Goal: Information Seeking & Learning: Learn about a topic

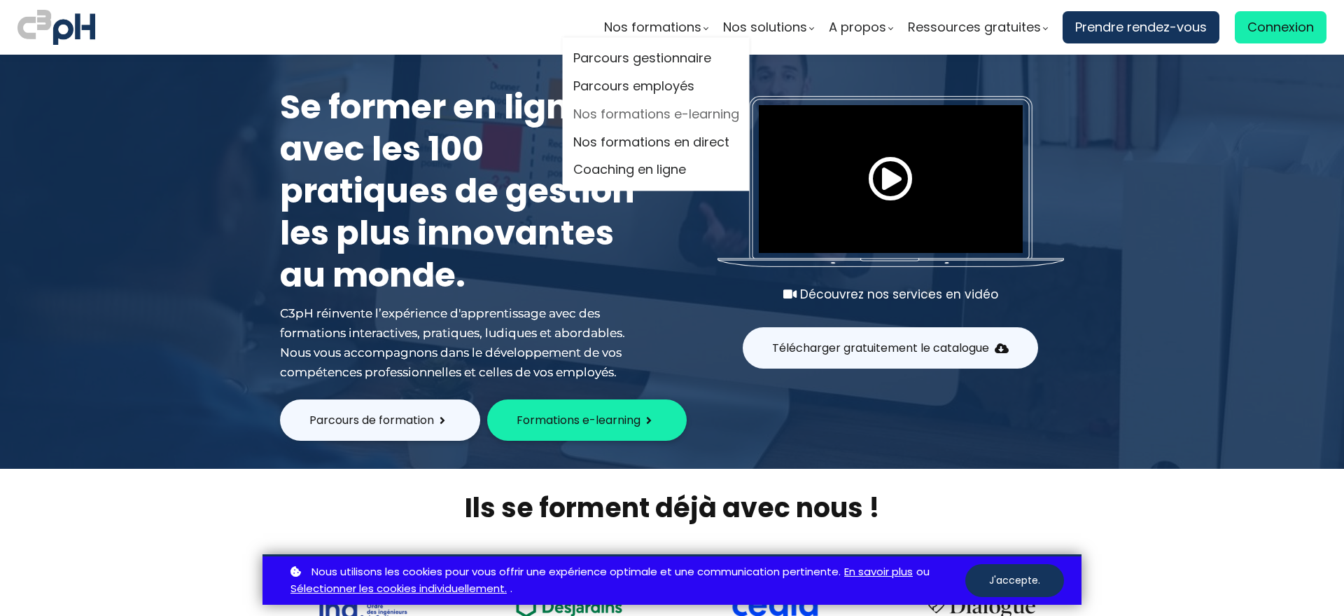
click at [651, 111] on link "Nos formations e-learning" at bounding box center [656, 114] width 166 height 21
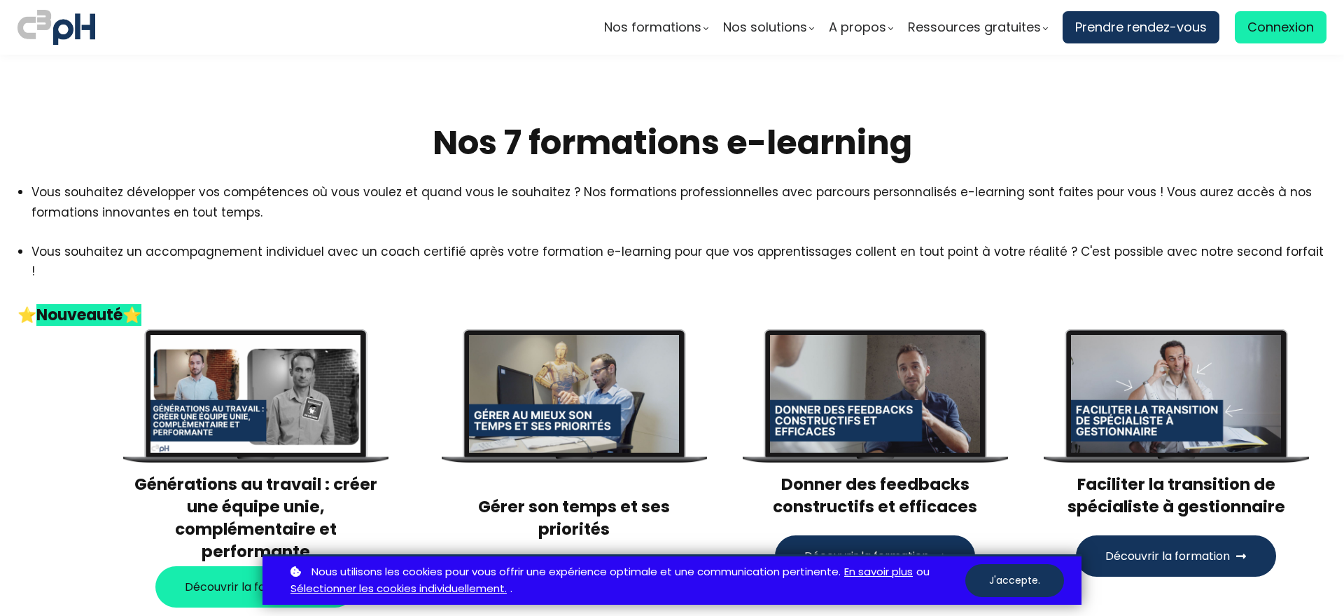
scroll to position [438, 0]
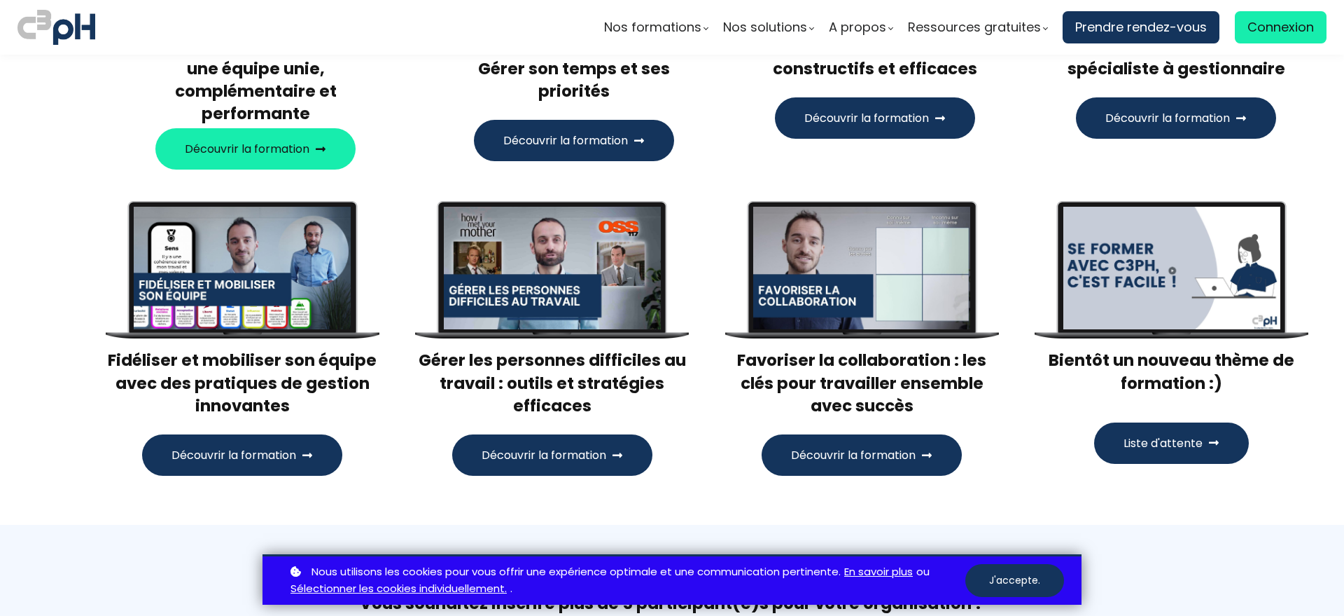
click at [569, 446] on span "Découvrir la formation" at bounding box center [544, 455] width 125 height 18
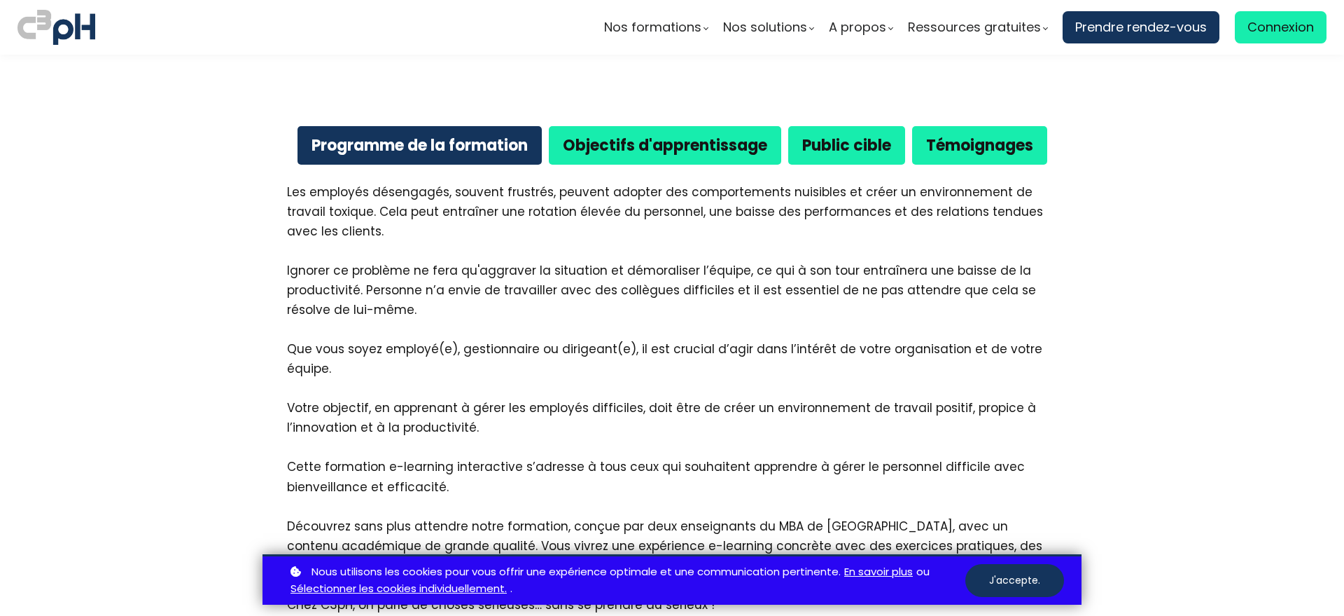
click at [632, 127] on div "Programme de la formation Objectifs d'apprentissage Public cible Témoignages Le…" at bounding box center [672, 597] width 784 height 963
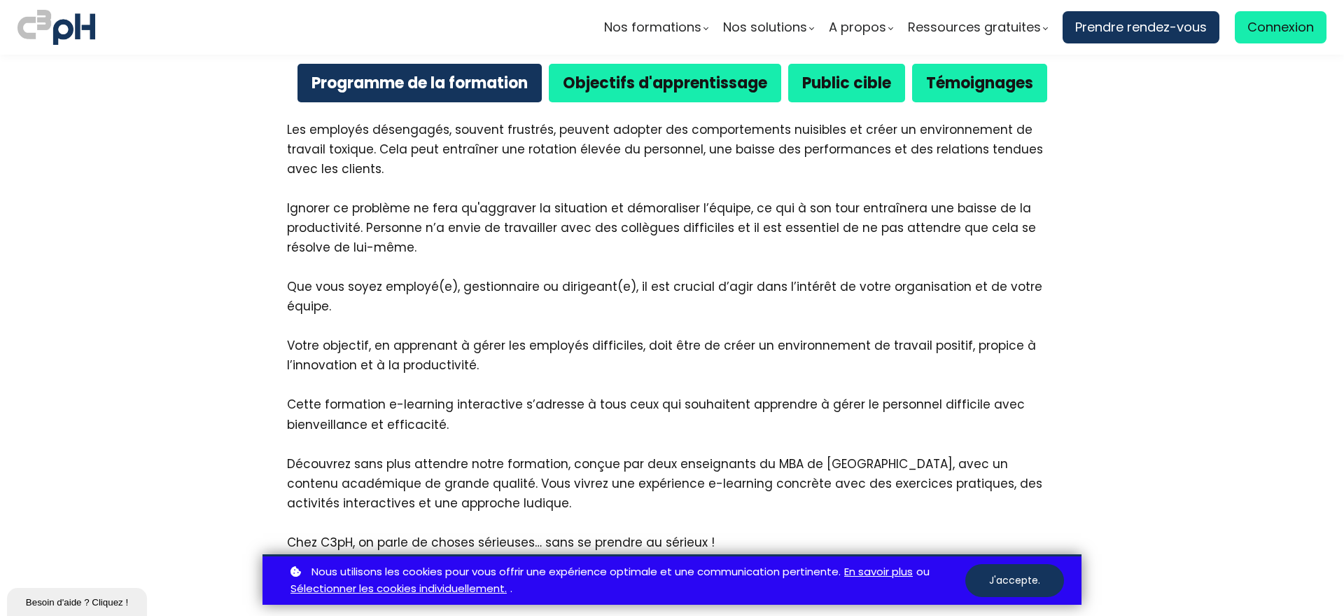
click at [627, 53] on section "Nos formations Parcours gestionnaire Parcours employés Nos formations e-learning" at bounding box center [672, 27] width 1344 height 55
click at [627, 73] on b "Objectifs d'apprentissage" at bounding box center [665, 83] width 204 height 22
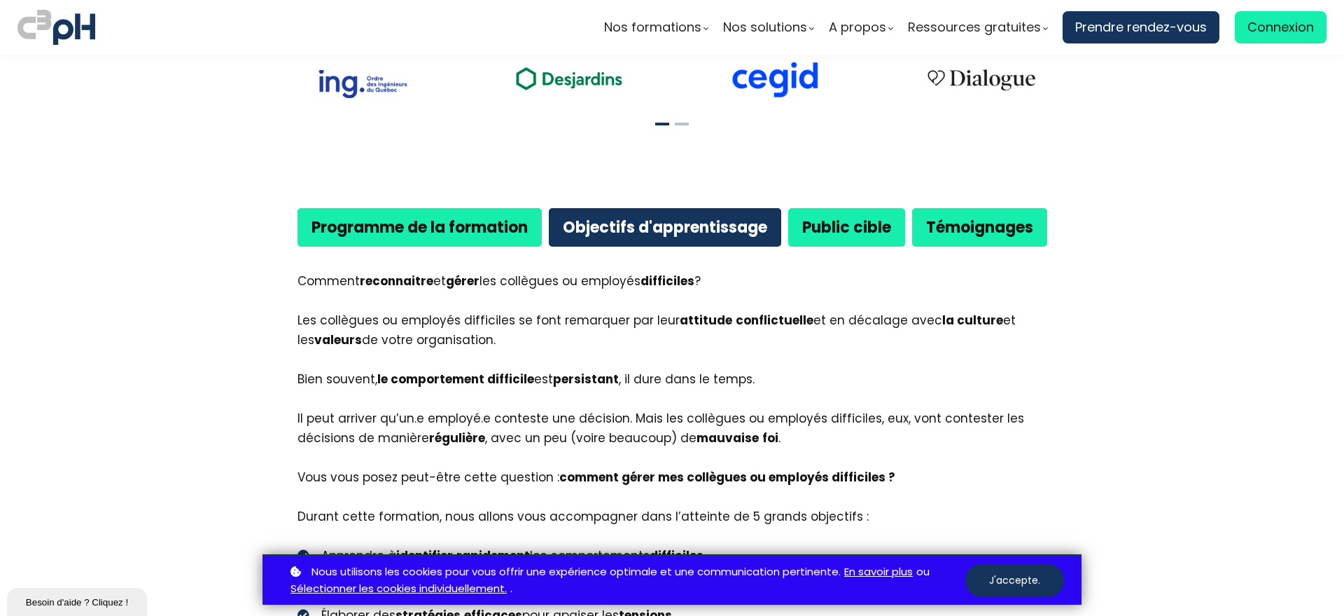
scroll to position [763, 0]
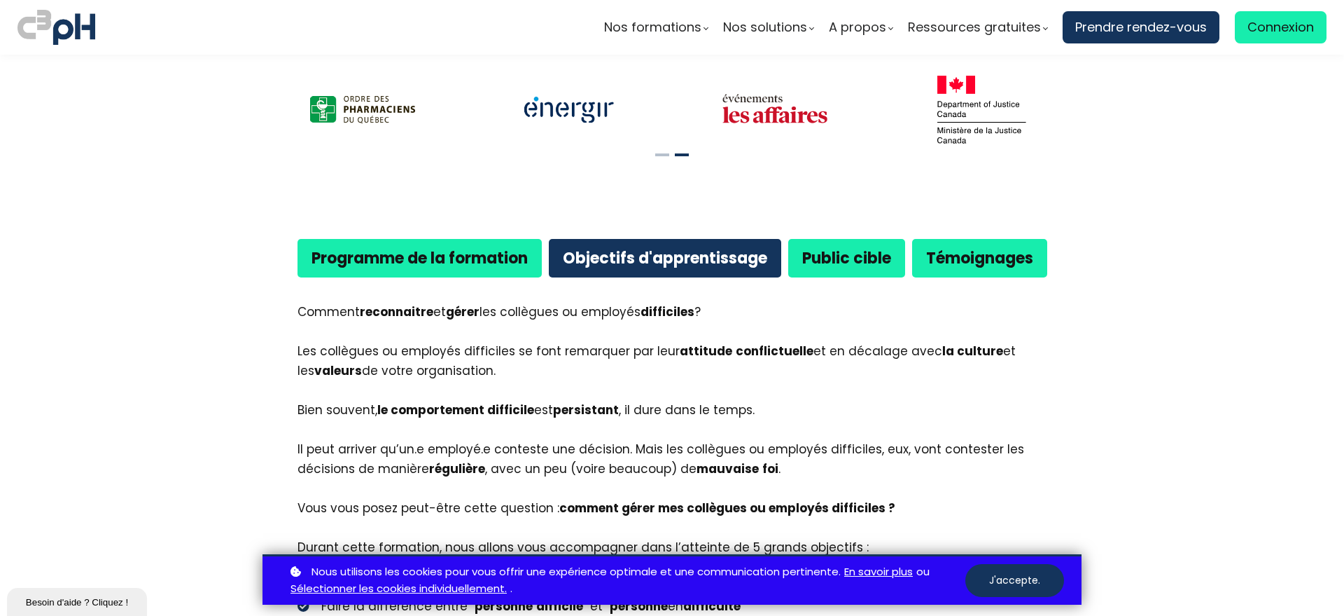
click at [407, 247] on b "Programme de la formation" at bounding box center [420, 258] width 216 height 22
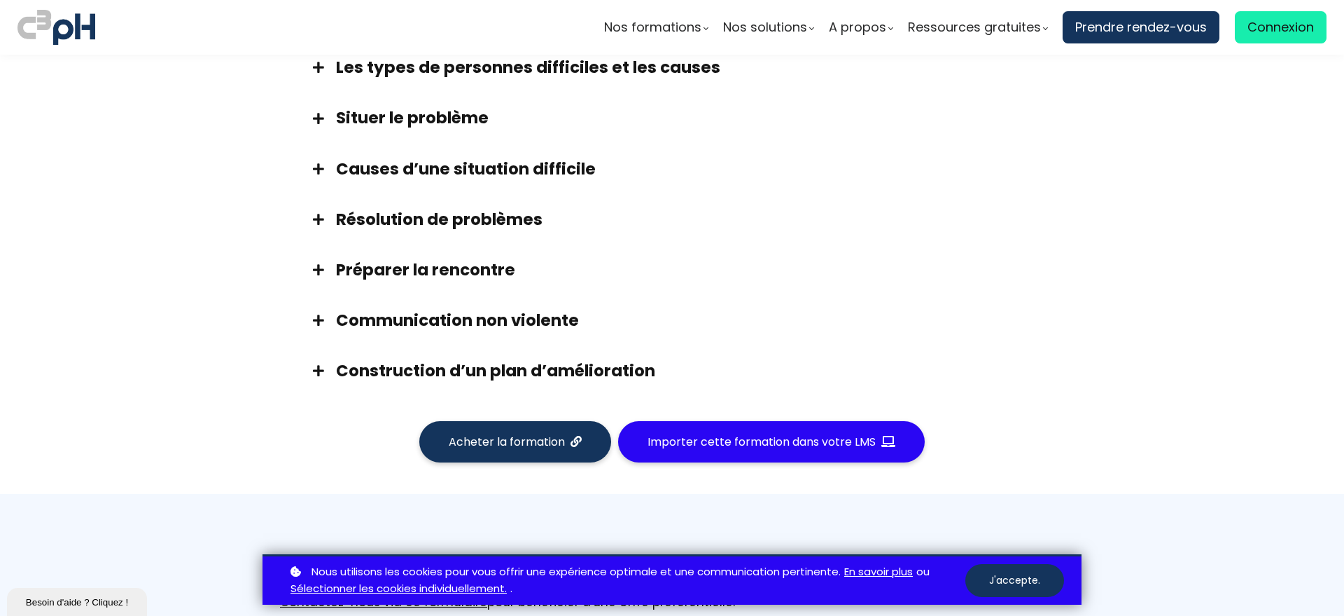
scroll to position [1288, 0]
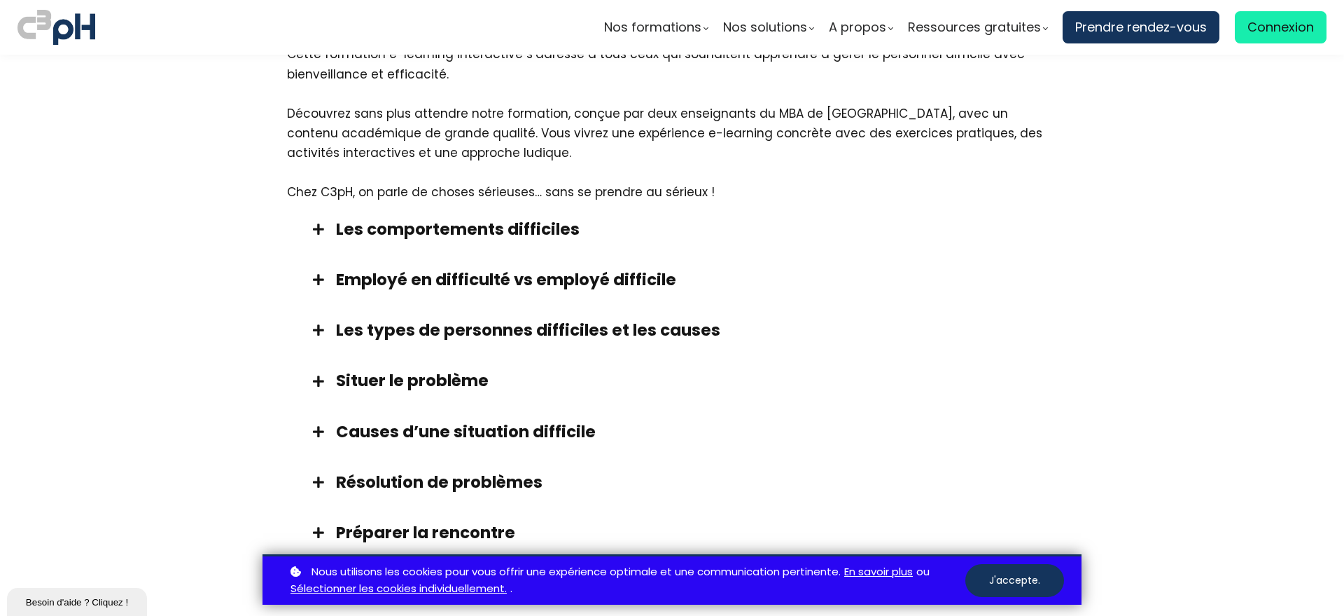
click at [357, 218] on h3 "Les comportements difficiles" at bounding box center [689, 229] width 707 height 22
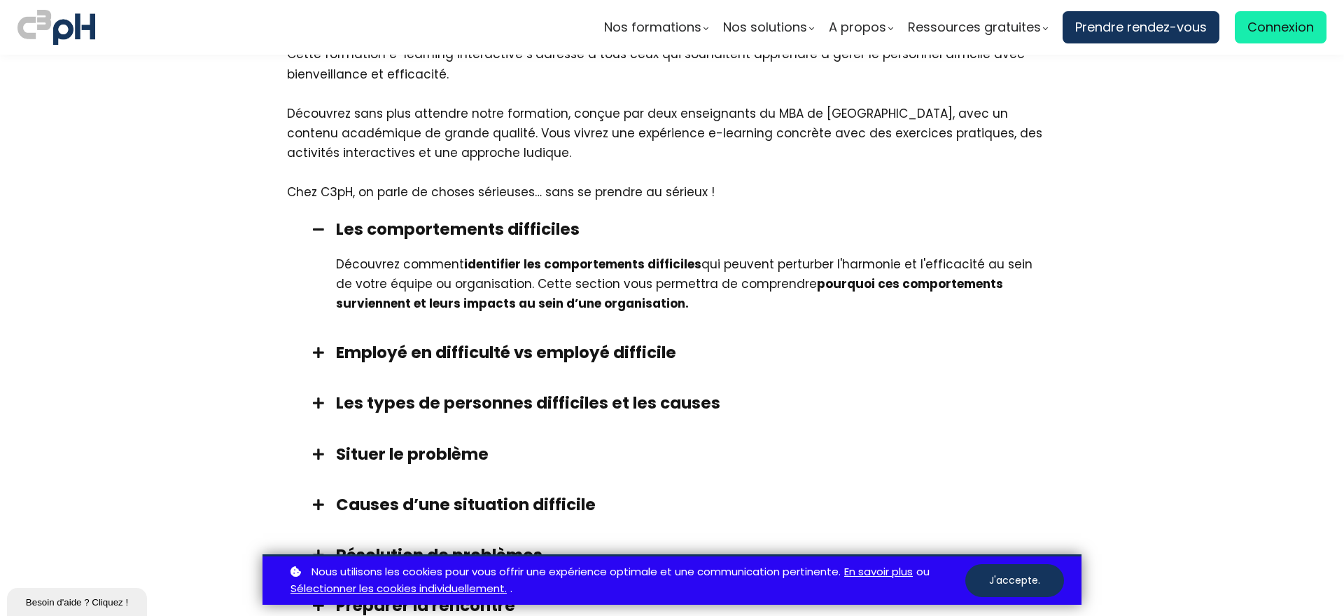
click at [349, 218] on h3 "Les comportements difficiles" at bounding box center [689, 229] width 707 height 22
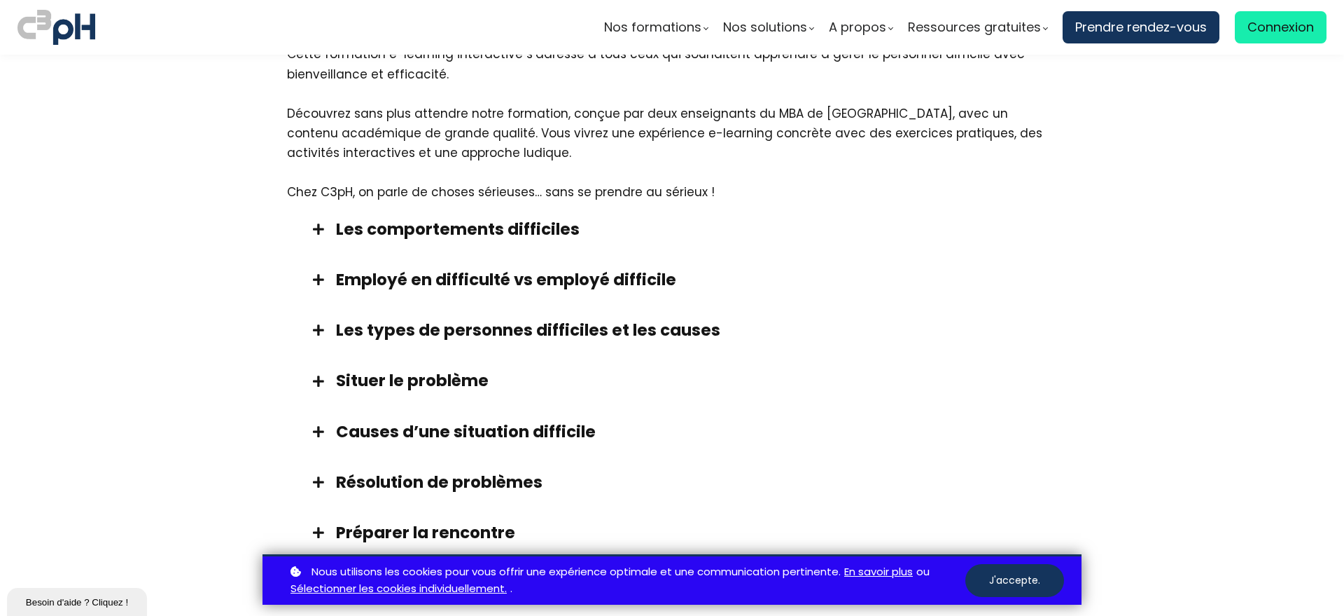
click at [336, 268] on h3 "Employé en difficulté vs employé difficile" at bounding box center [689, 279] width 707 height 22
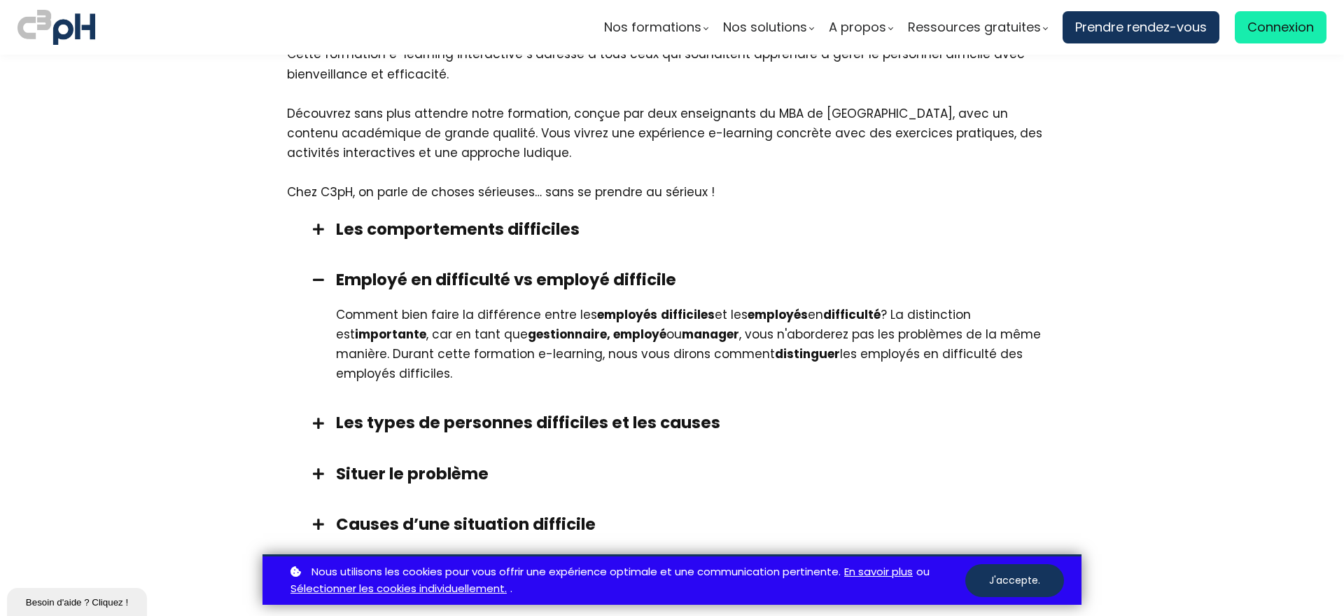
click at [336, 268] on h3 "Employé en difficulté vs employé difficile" at bounding box center [689, 279] width 707 height 22
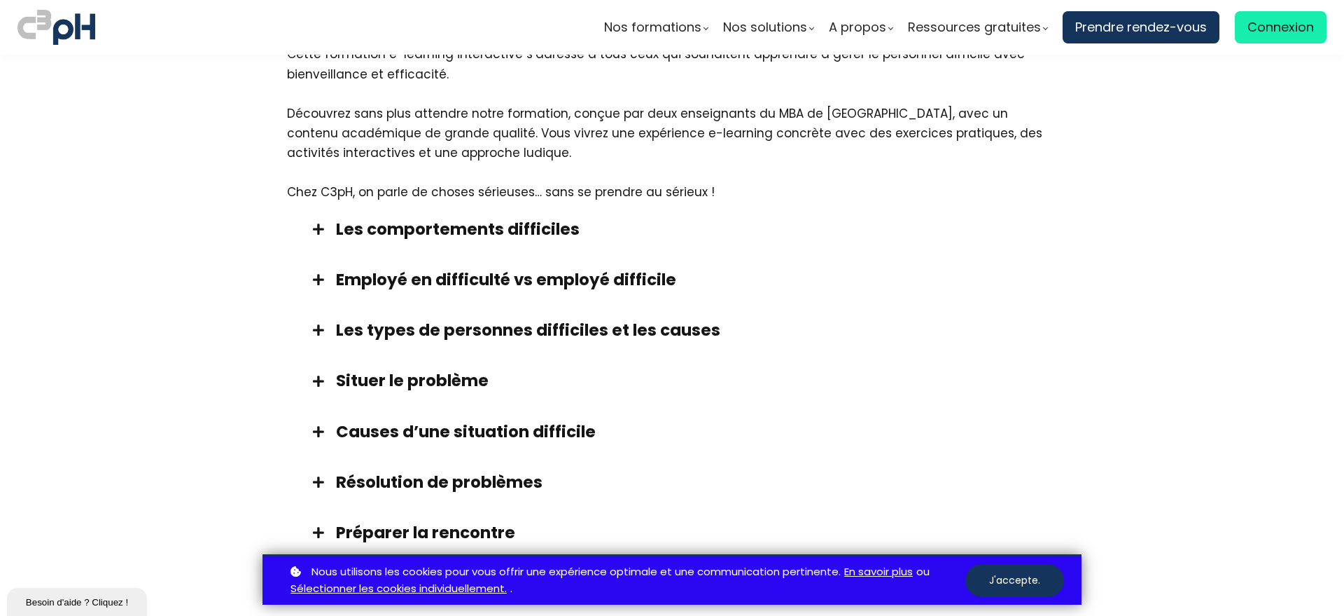
click at [336, 319] on h3 "Les types de personnes difficiles et les causes" at bounding box center [689, 330] width 707 height 22
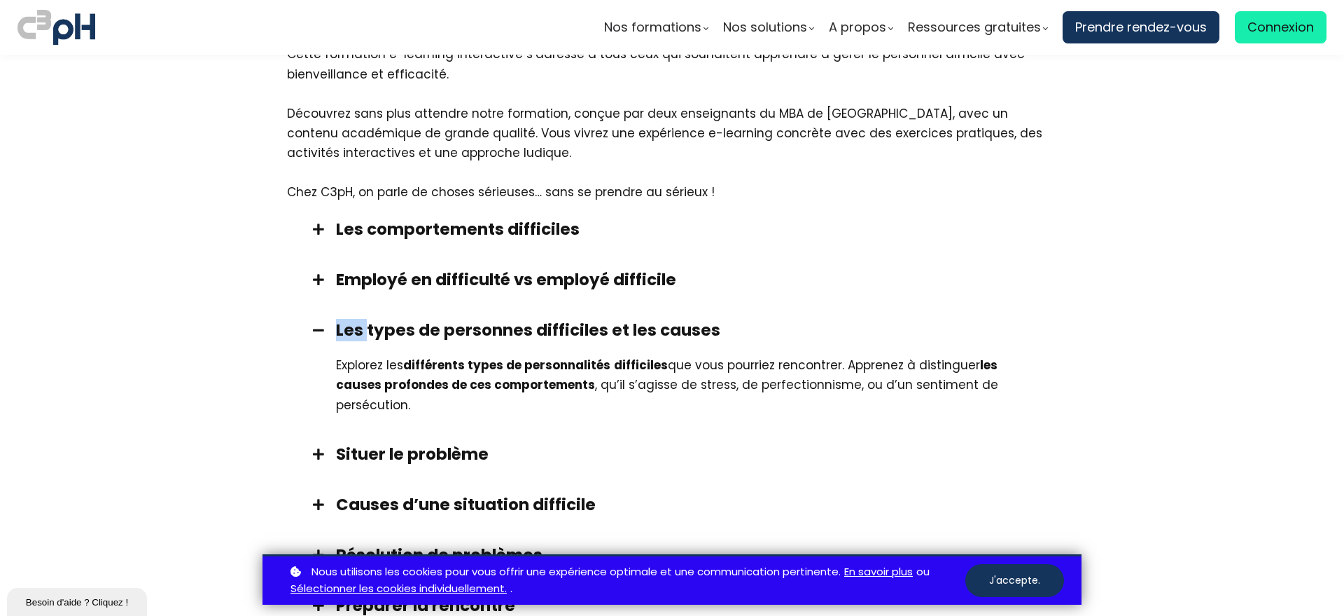
click at [336, 319] on h3 "Les types de personnes difficiles et les causes" at bounding box center [689, 330] width 707 height 22
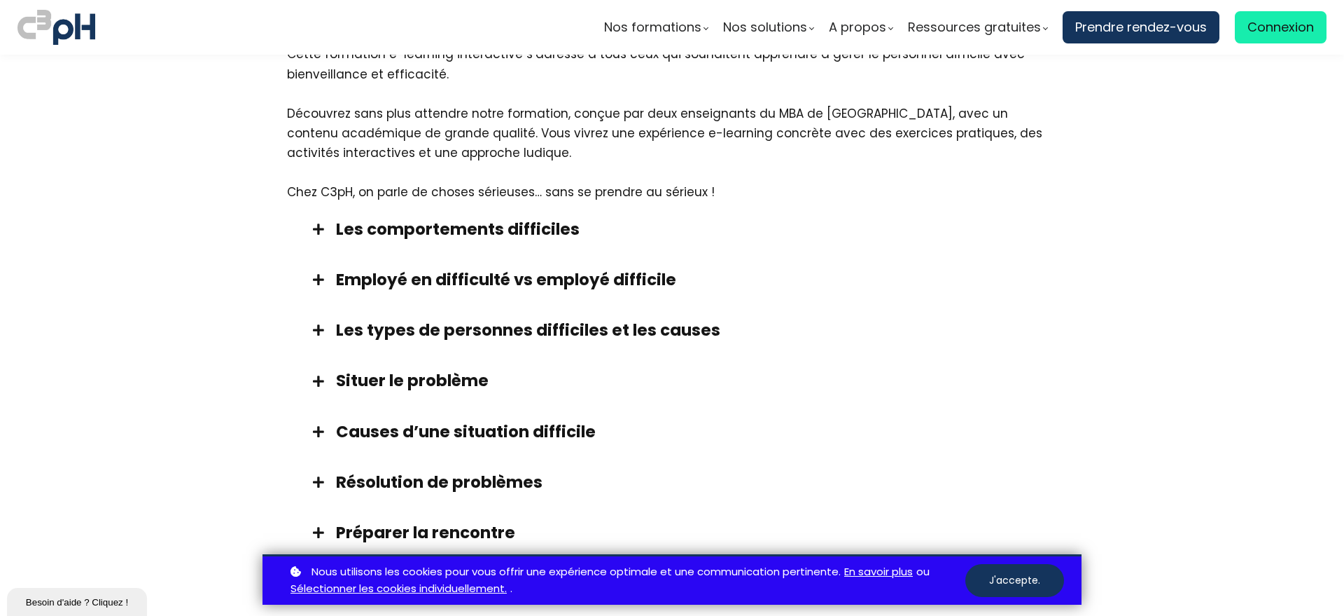
click at [337, 369] on h3 "Situer le problème" at bounding box center [689, 380] width 707 height 22
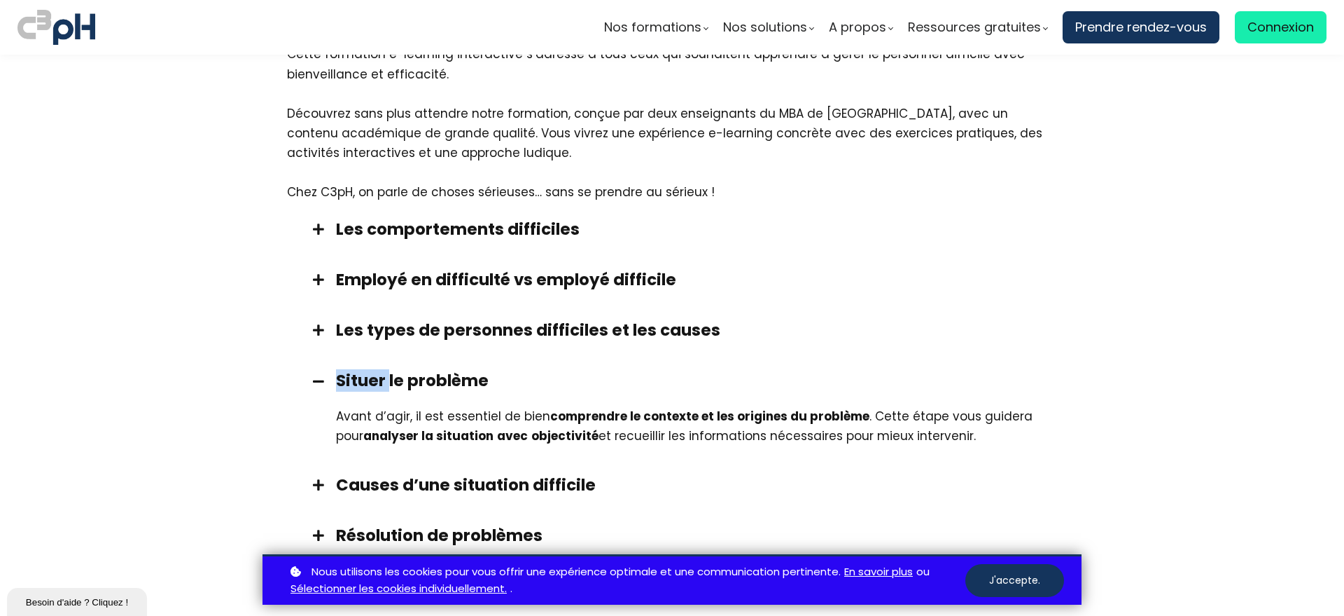
click at [337, 369] on h3 "Situer le problème" at bounding box center [689, 380] width 707 height 22
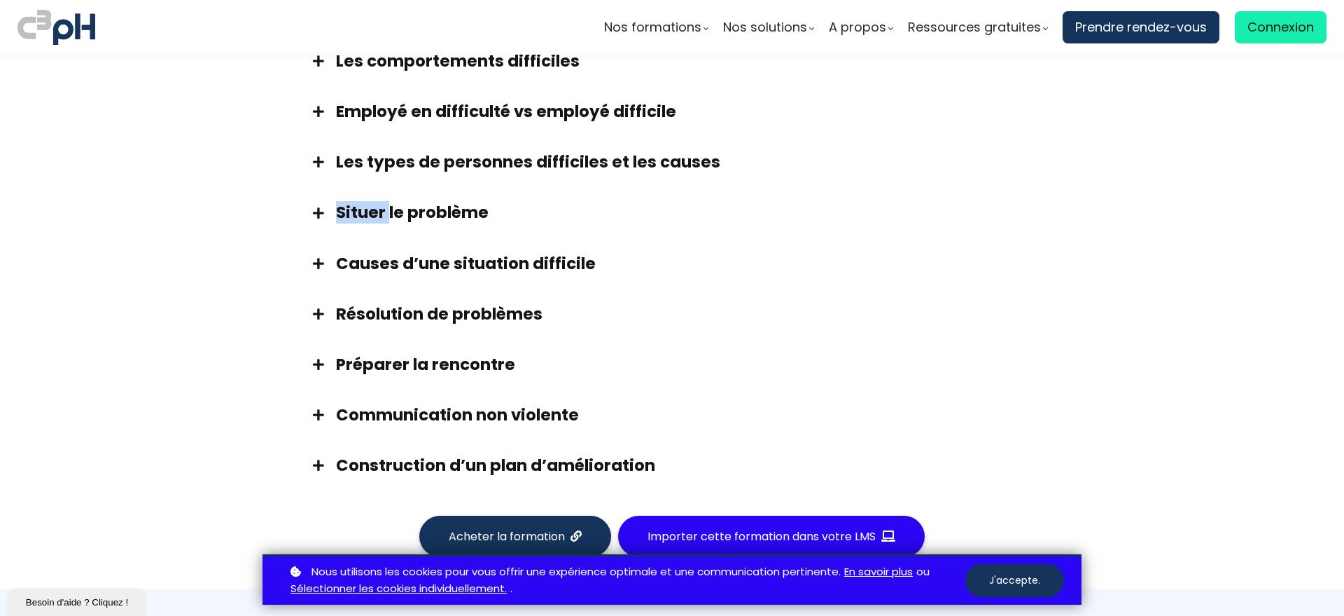
scroll to position [1463, 0]
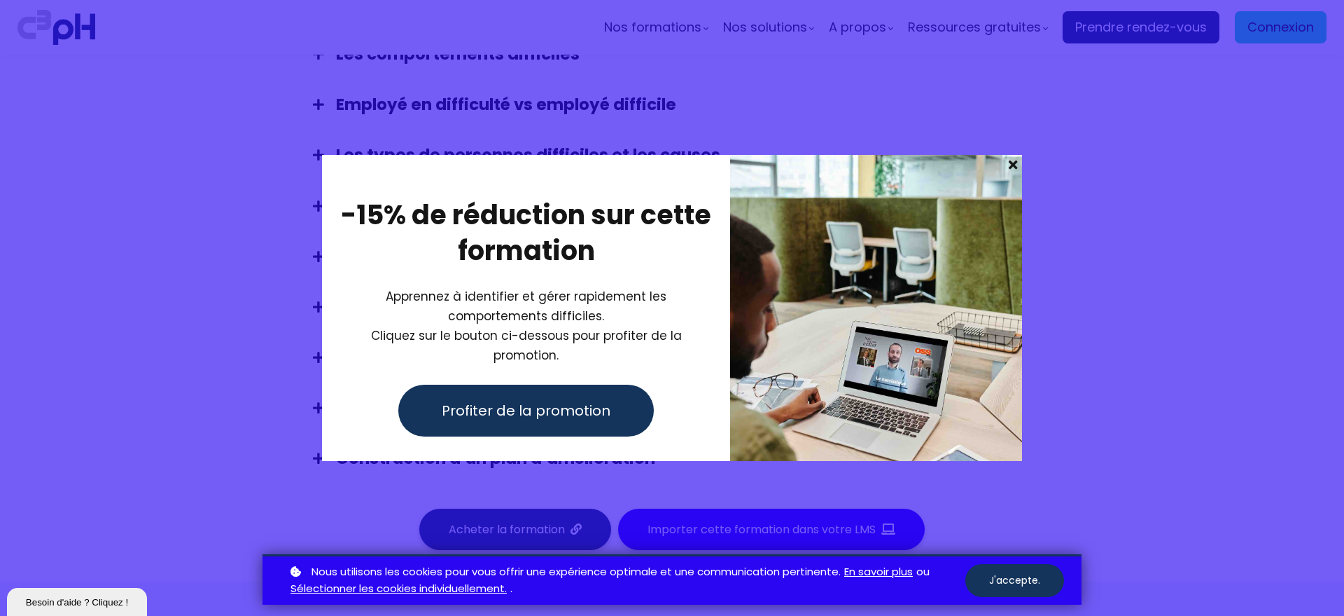
click at [1011, 173] on span at bounding box center [1013, 165] width 18 height 20
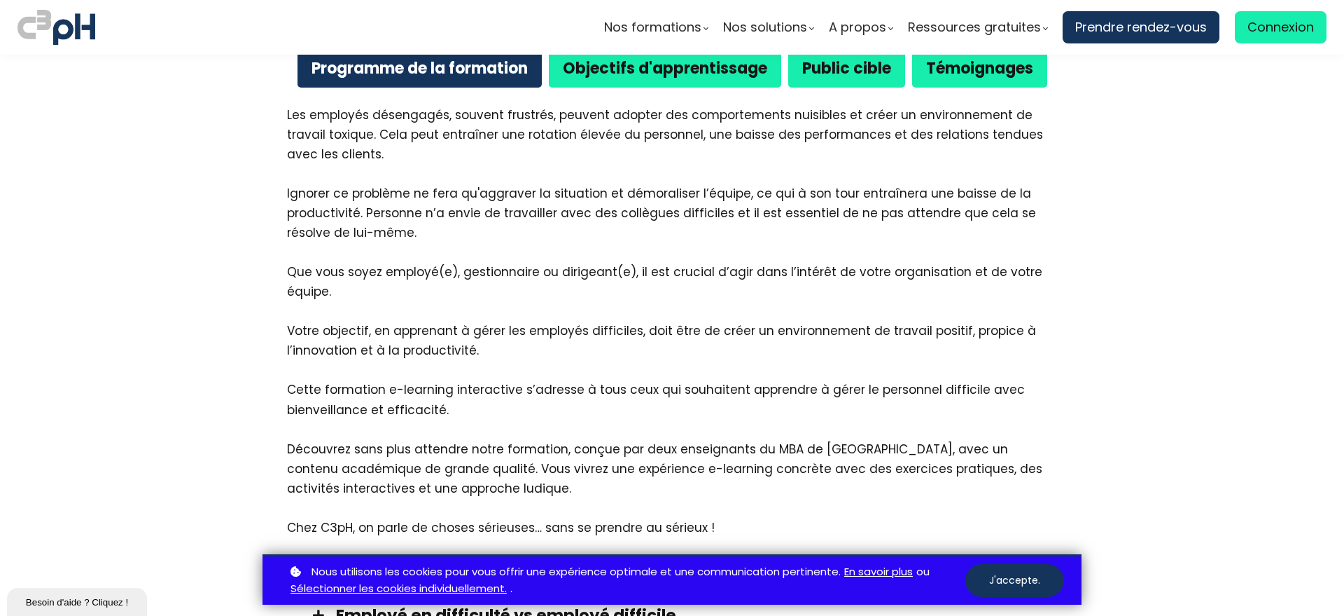
scroll to position [850, 0]
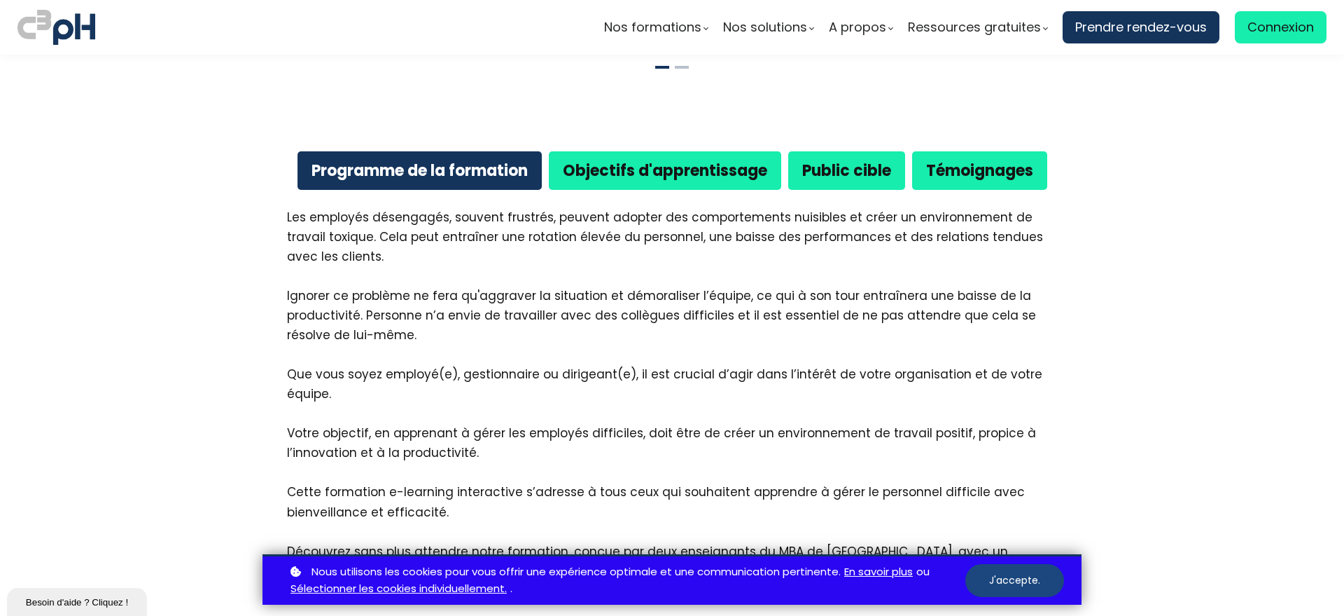
click at [1010, 592] on button "J'accepte." at bounding box center [1015, 580] width 99 height 33
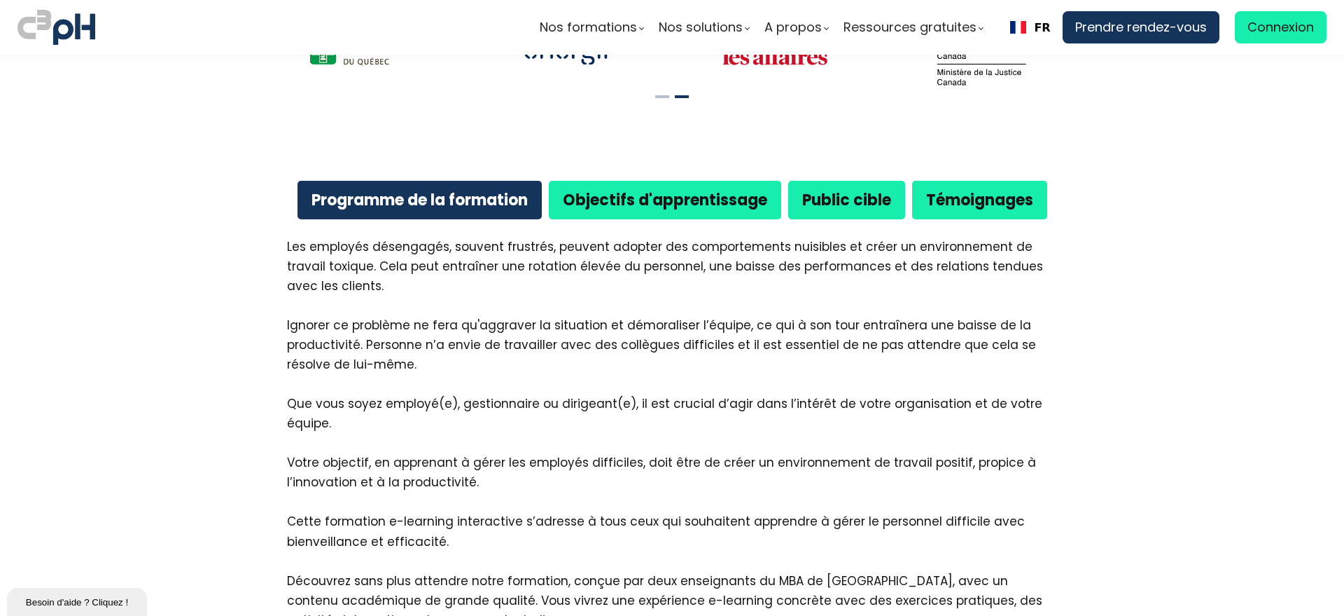
scroll to position [650, 0]
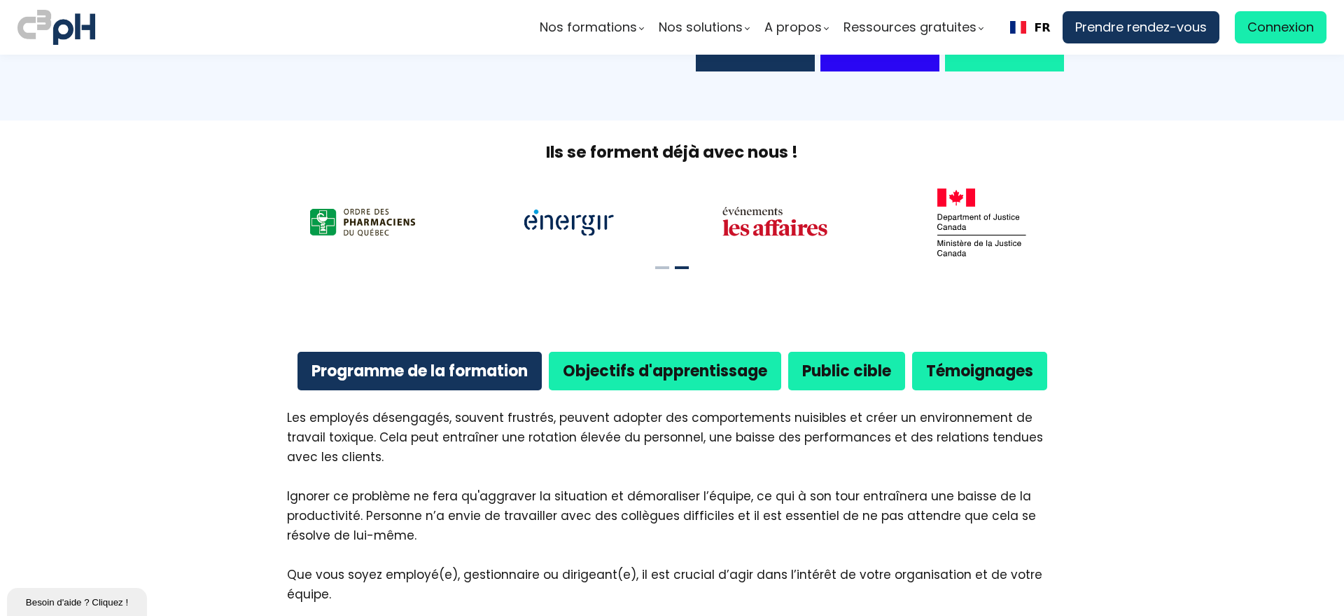
click at [876, 360] on b "Public cible" at bounding box center [846, 371] width 89 height 22
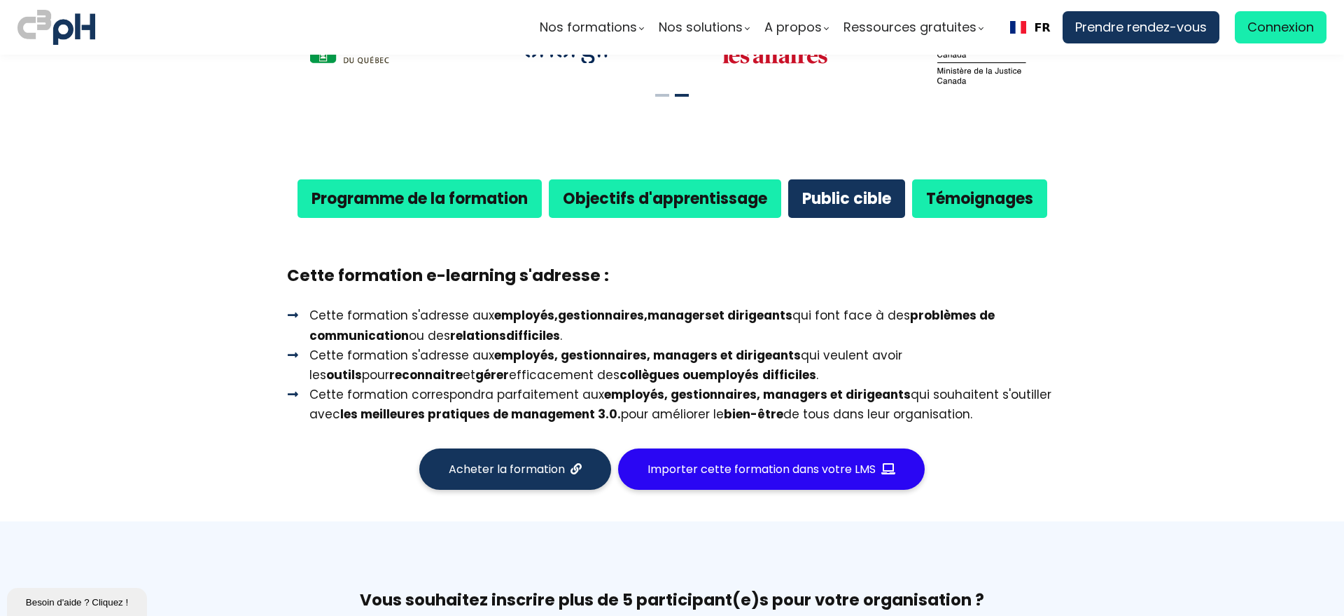
scroll to position [825, 0]
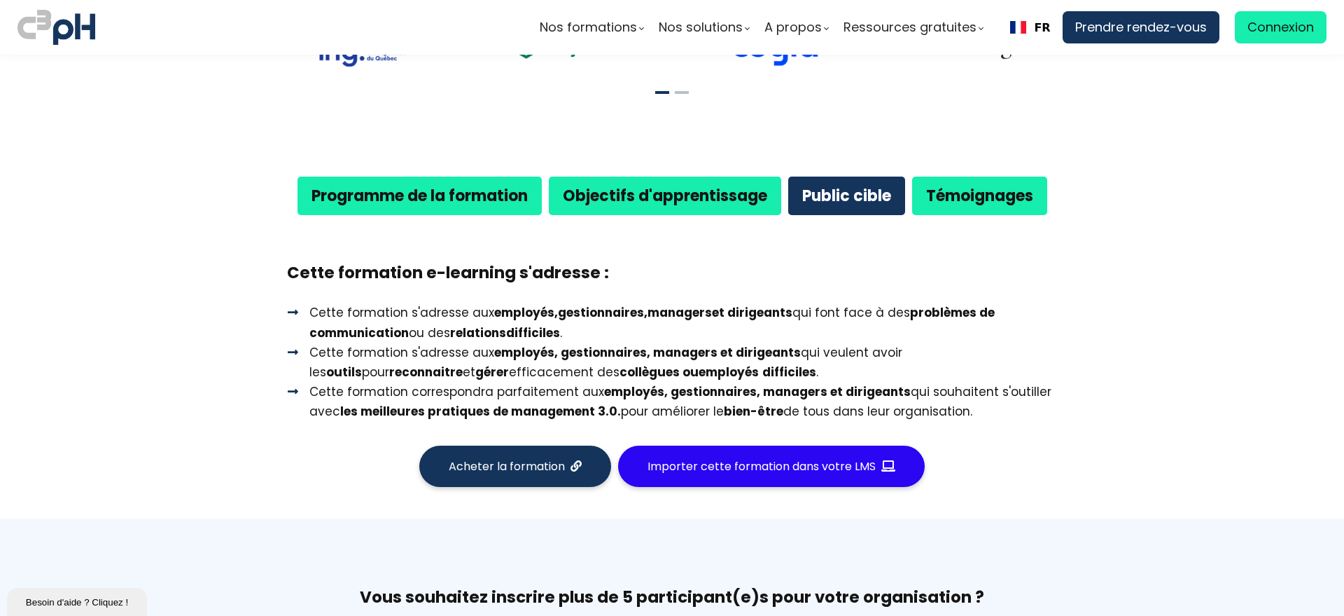
click at [721, 185] on b "Objectifs d'apprentissage" at bounding box center [665, 196] width 204 height 22
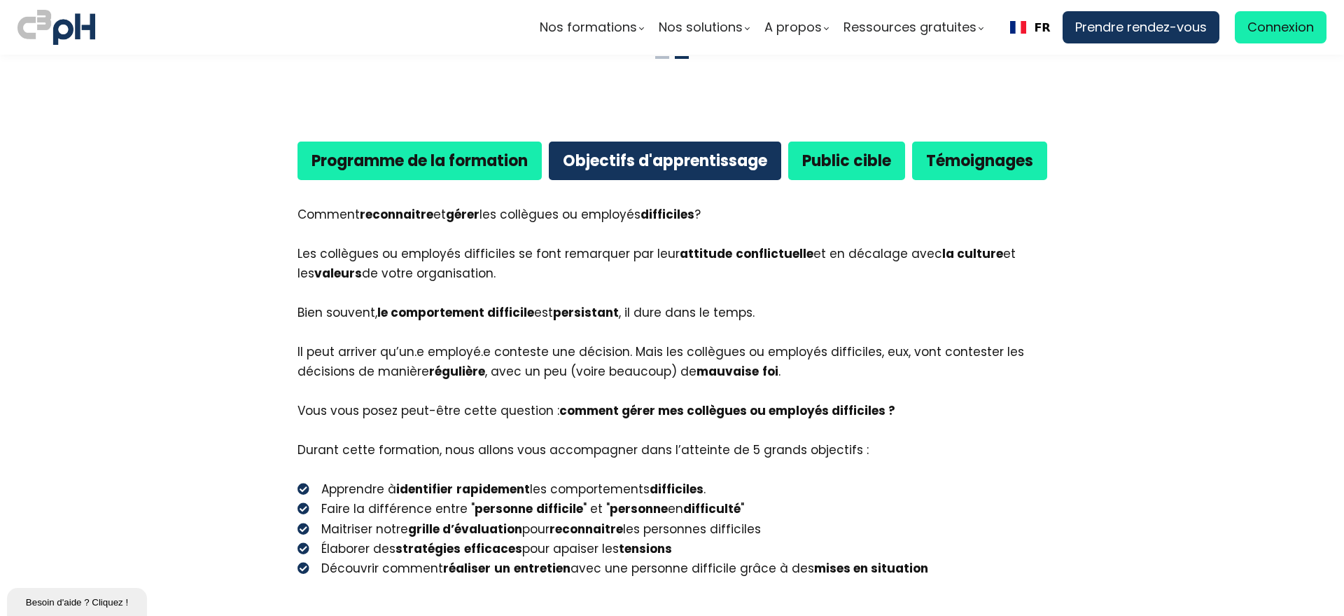
scroll to position [912, 0]
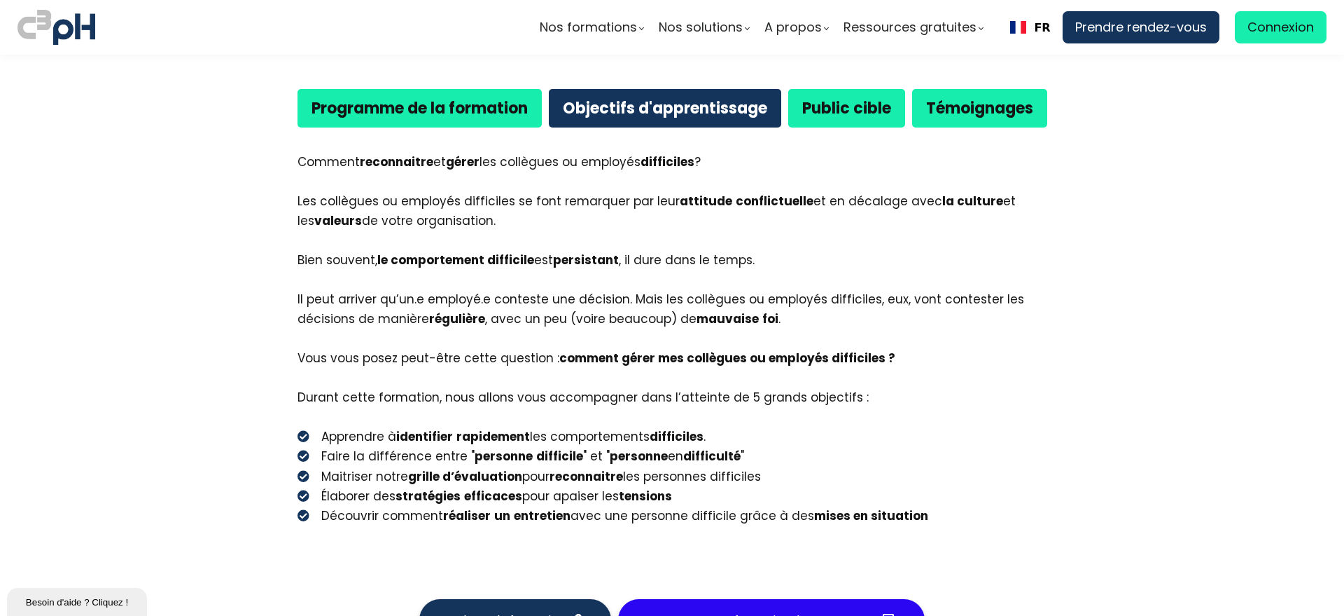
click at [432, 97] on b "Programme de la formation" at bounding box center [420, 108] width 216 height 22
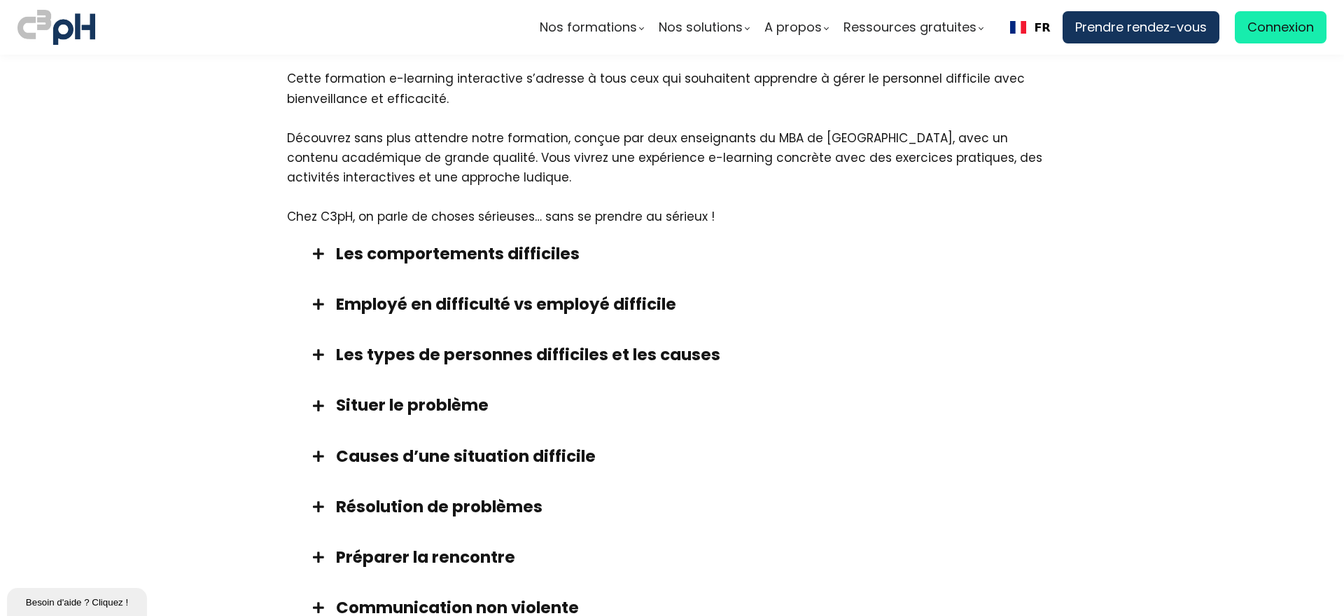
scroll to position [1263, 0]
click at [356, 243] on h3 "Les comportements difficiles" at bounding box center [689, 254] width 707 height 22
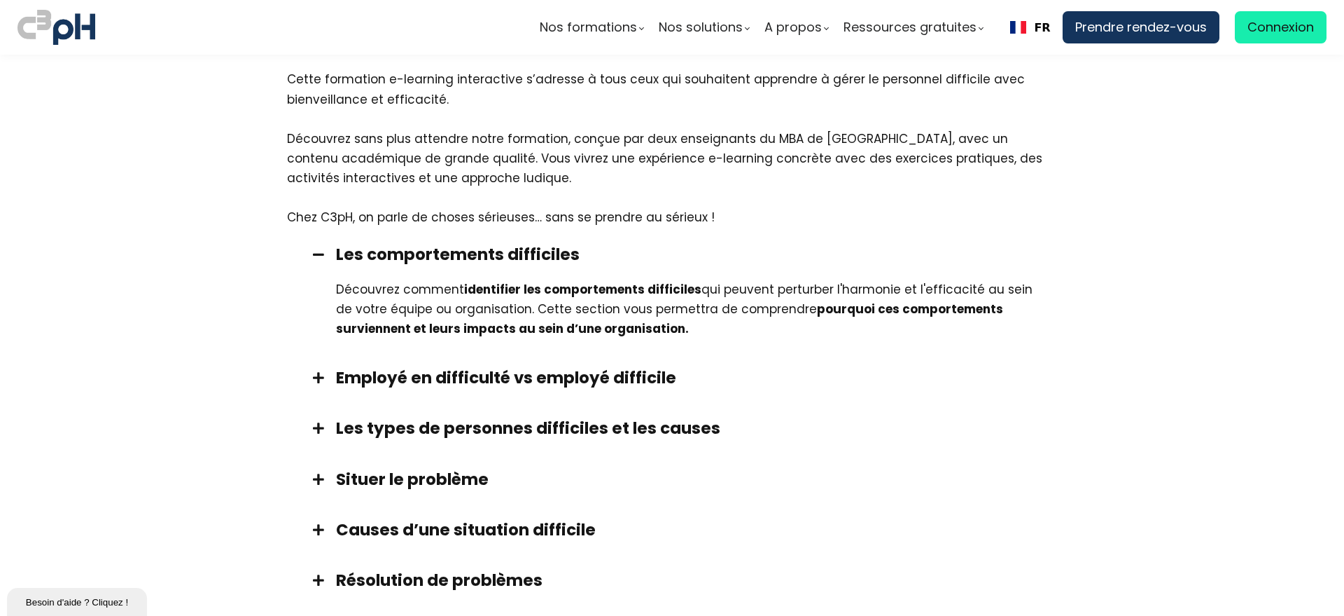
click at [336, 352] on div "Employé en difficulté vs employé difficile" at bounding box center [672, 377] width 770 height 50
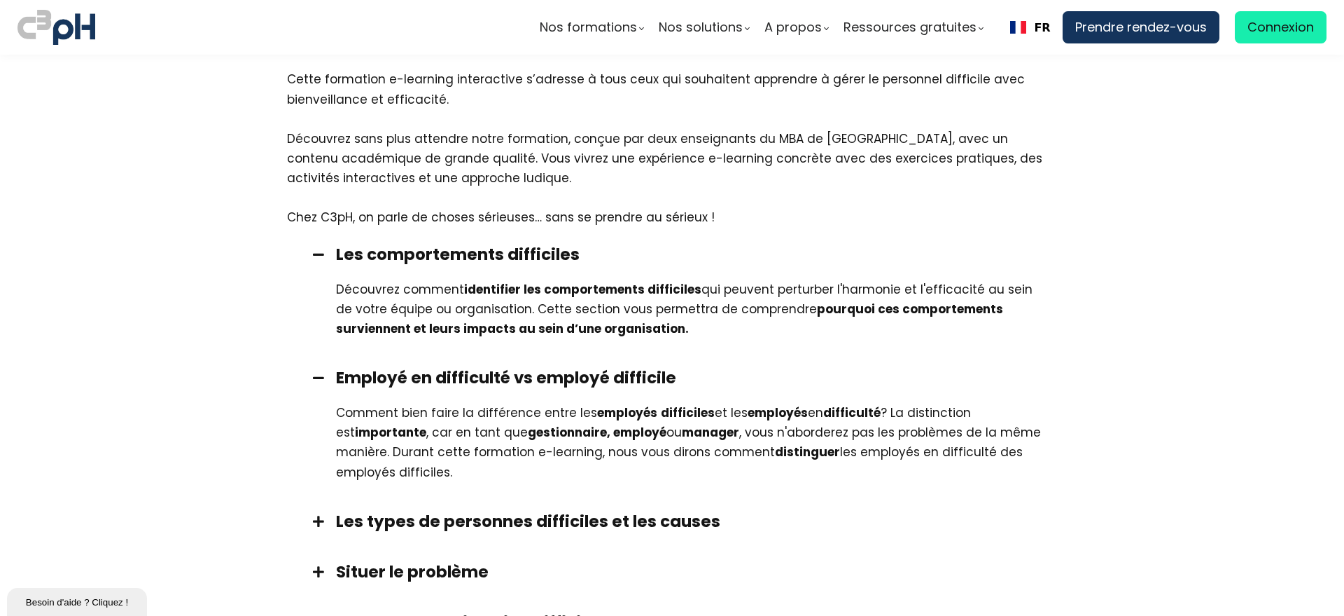
click at [368, 510] on h3 "Les types de personnes difficiles et les causes" at bounding box center [689, 521] width 707 height 22
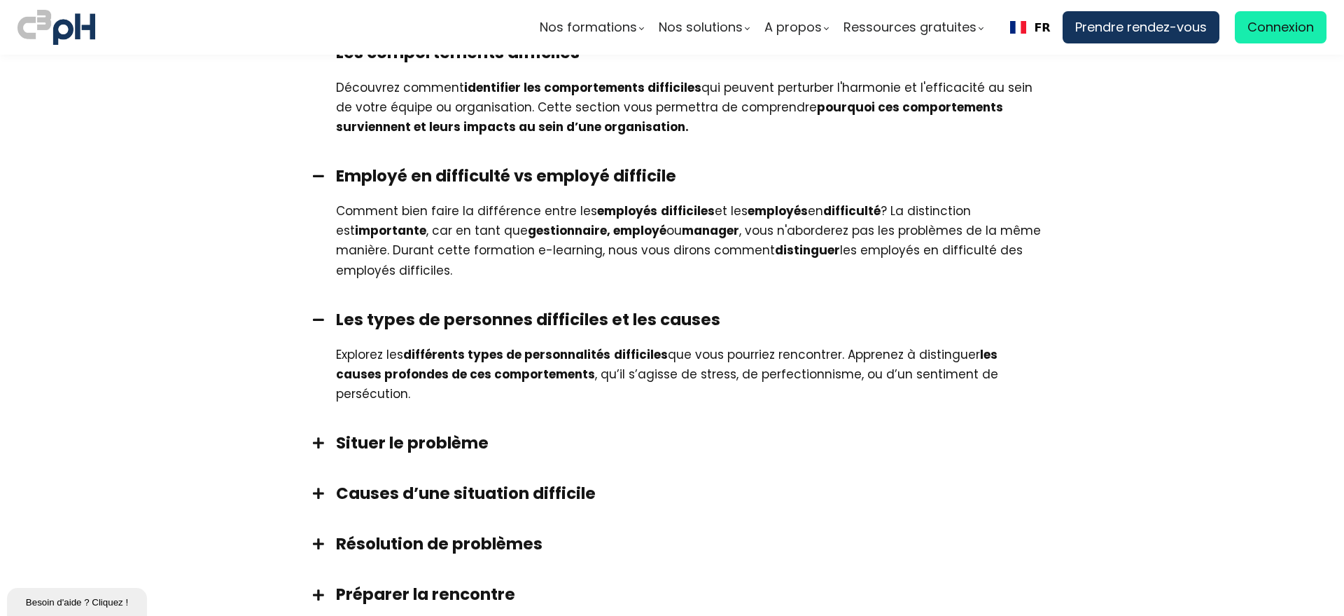
scroll to position [1525, 0]
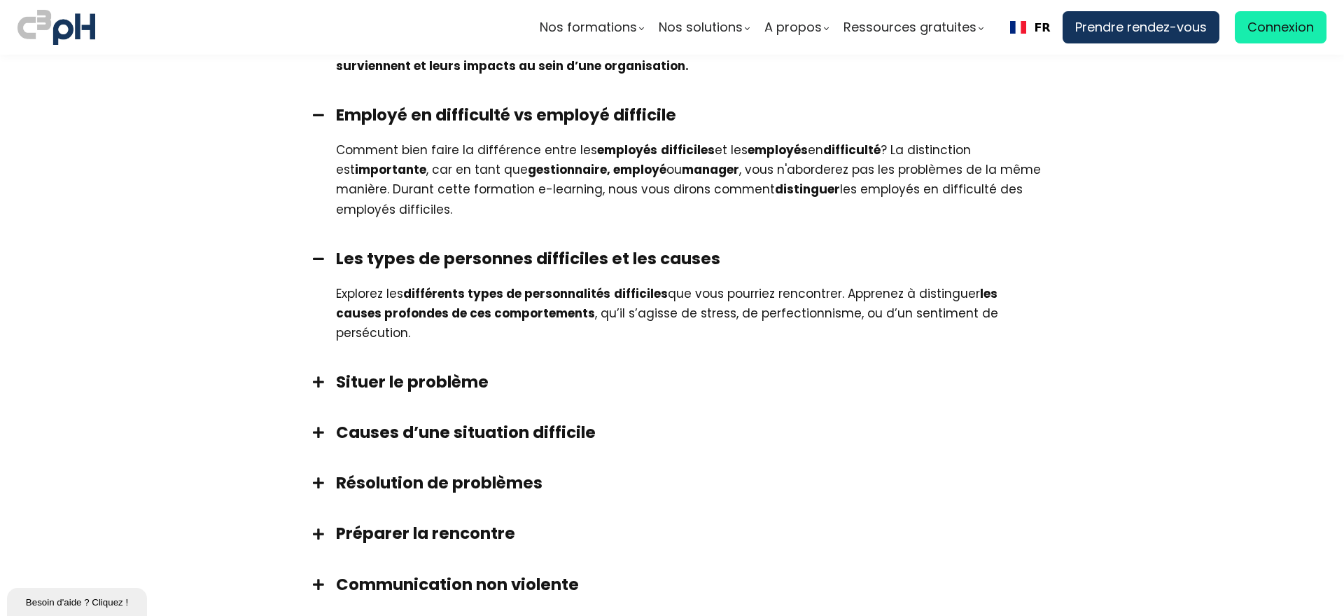
click at [377, 370] on h3 "Situer le problème" at bounding box center [689, 381] width 707 height 22
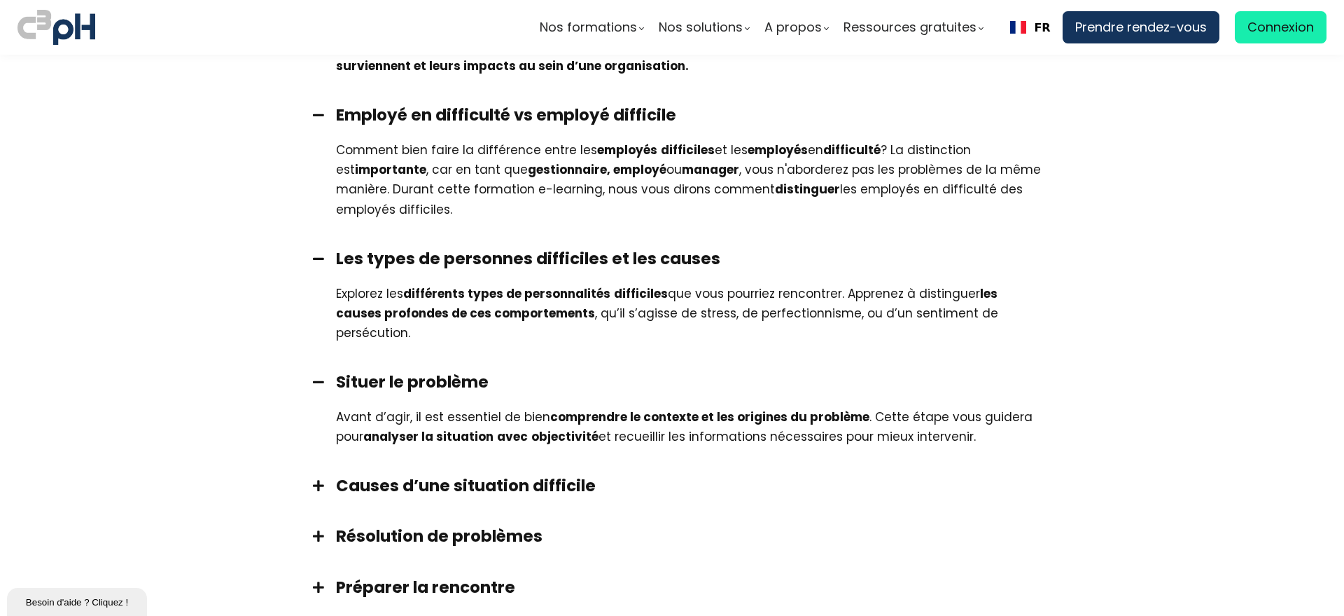
click at [356, 474] on h3 "Causes d’une situation difficile" at bounding box center [689, 485] width 707 height 22
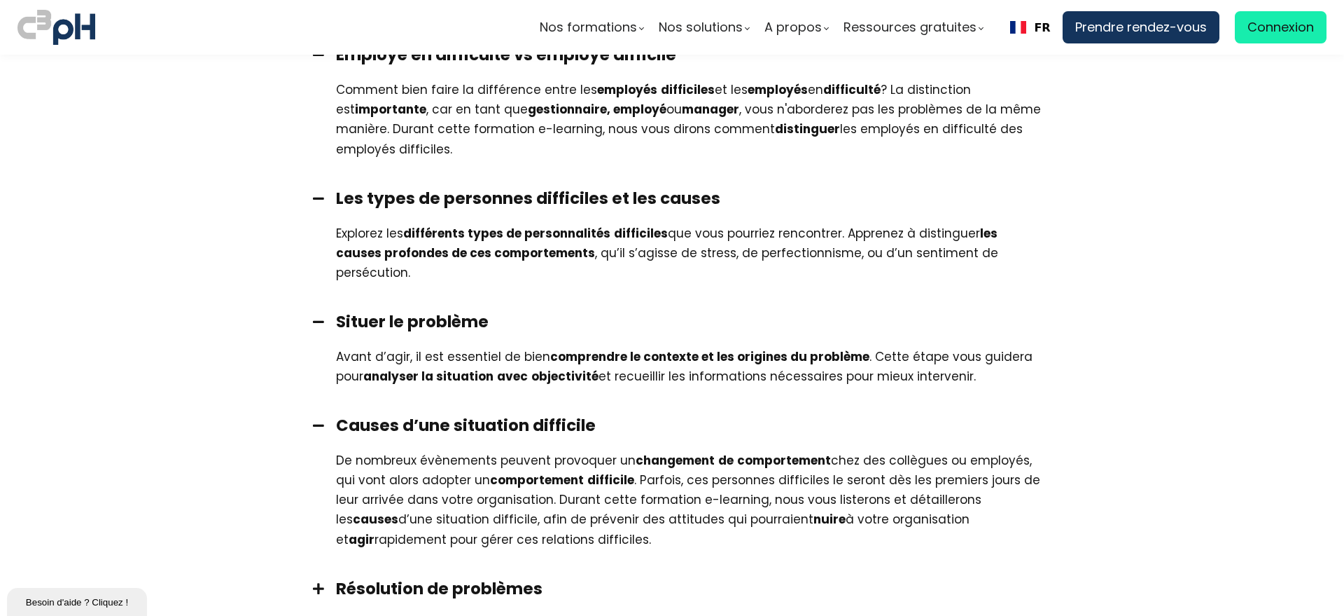
scroll to position [1700, 0]
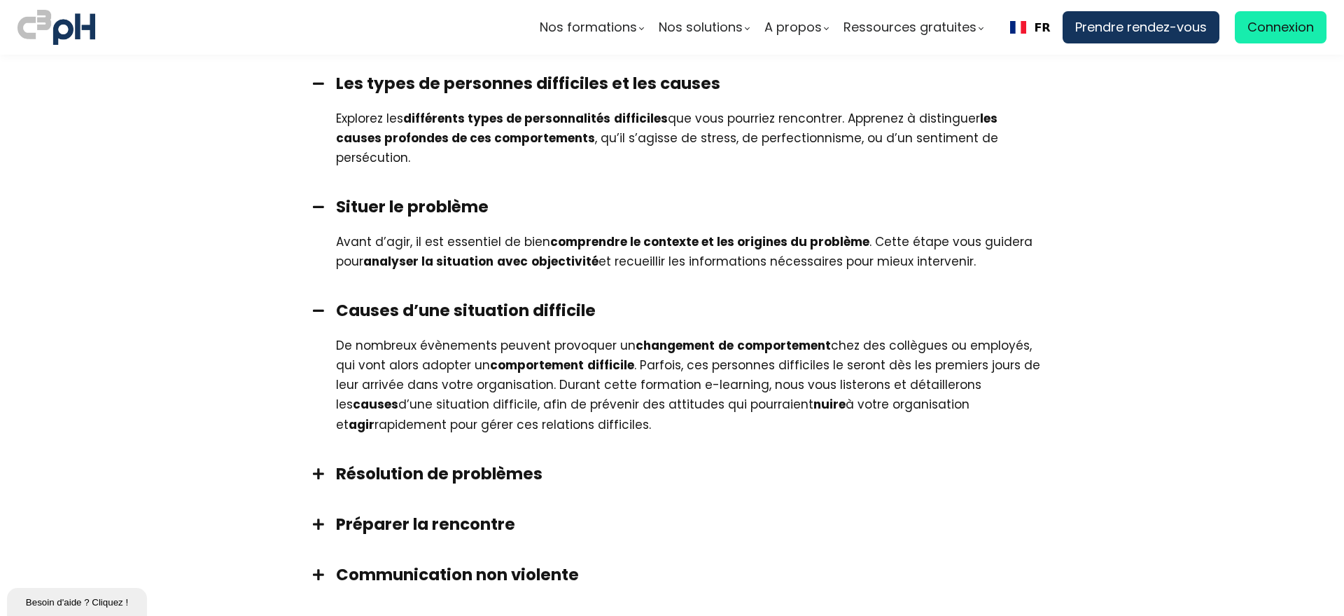
click at [349, 462] on h3 "Résolution de problèmes" at bounding box center [689, 473] width 707 height 22
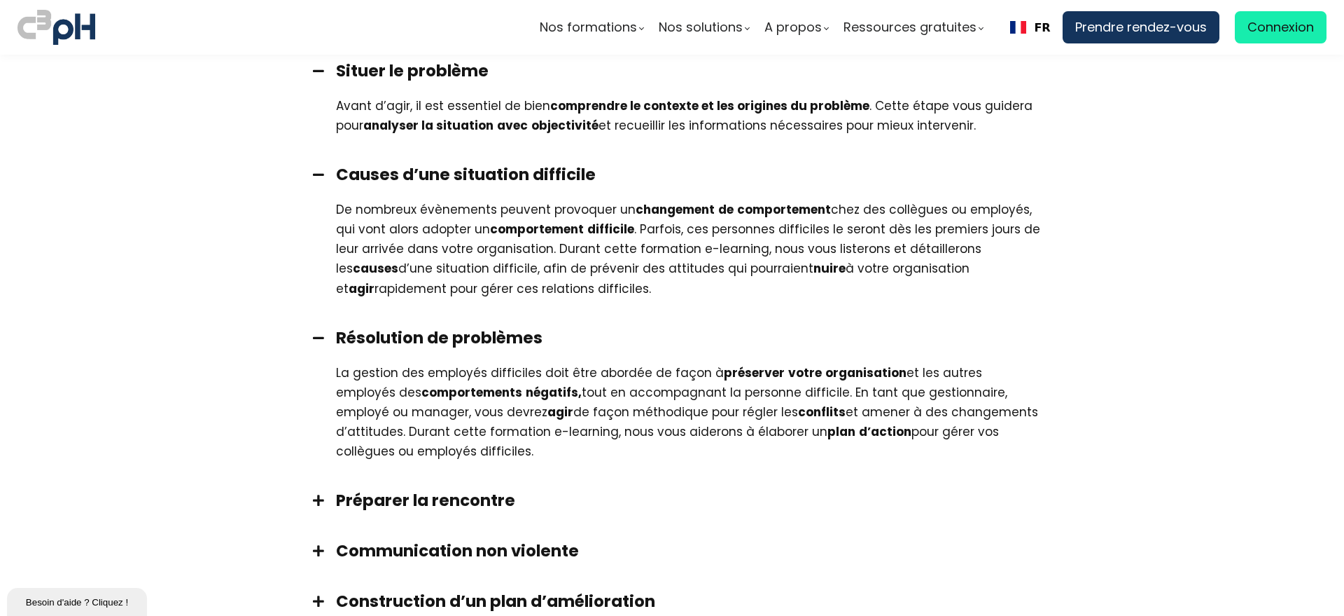
scroll to position [1963, 0]
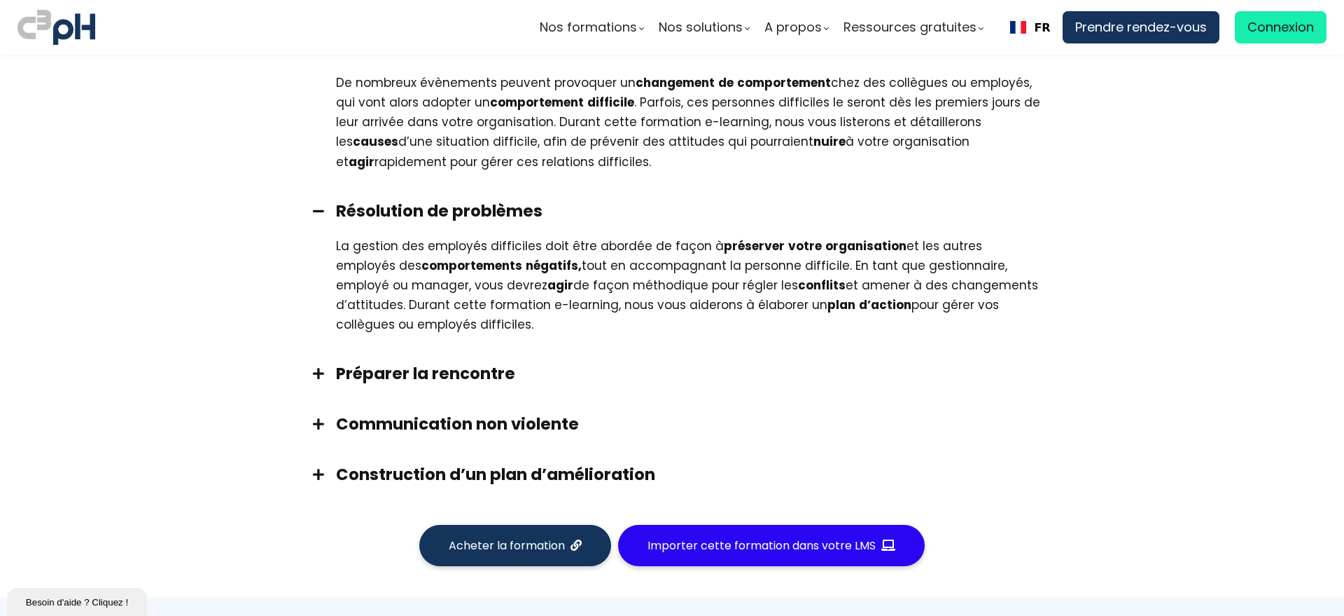
click at [375, 362] on h3 "Préparer la rencontre" at bounding box center [689, 373] width 707 height 22
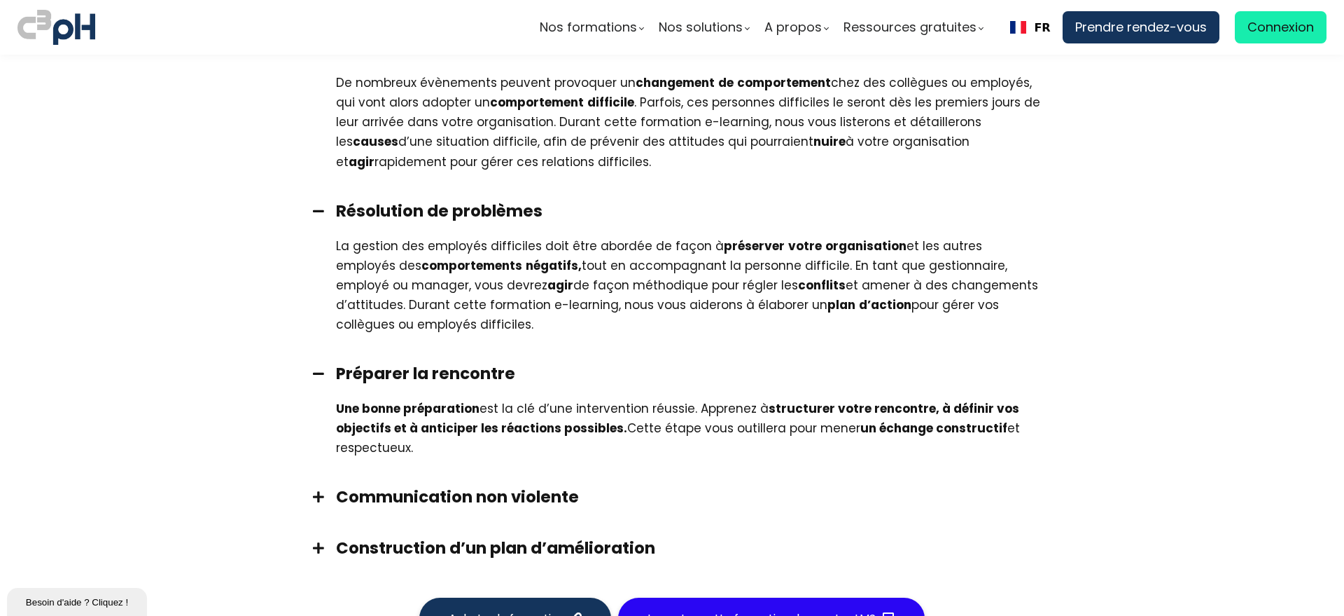
click at [363, 485] on h3 "Communication non violente" at bounding box center [689, 496] width 707 height 22
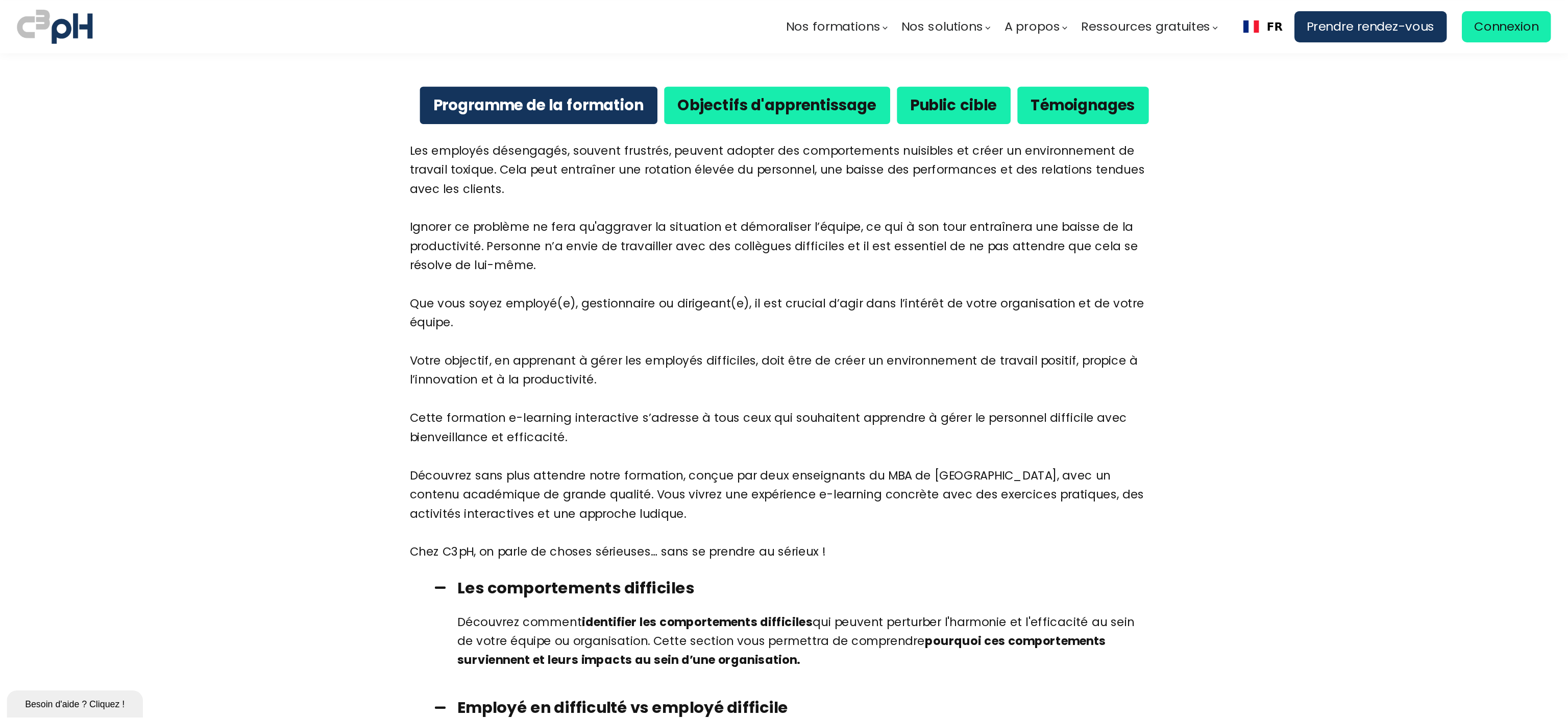
scroll to position [665, 0]
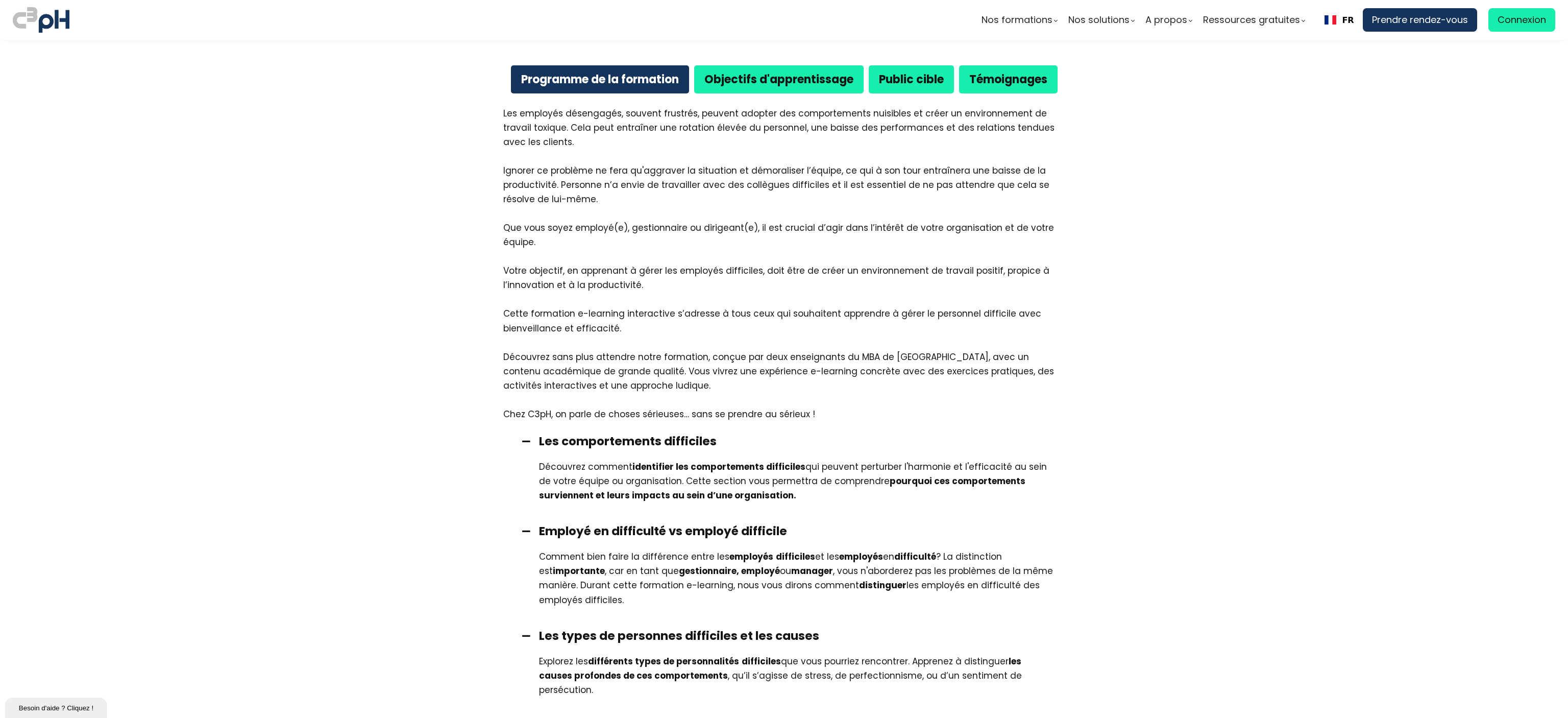
drag, startPoint x: 774, startPoint y: 5, endPoint x: 1120, endPoint y: 281, distance: 442.6
click at [980, 281] on section "Programme de la formation Objectifs d'apprentissage Public cible Témoignages Le…" at bounding box center [784, 706] width 1568 height 1367
click at [517, 437] on span at bounding box center [526, 441] width 26 height 9
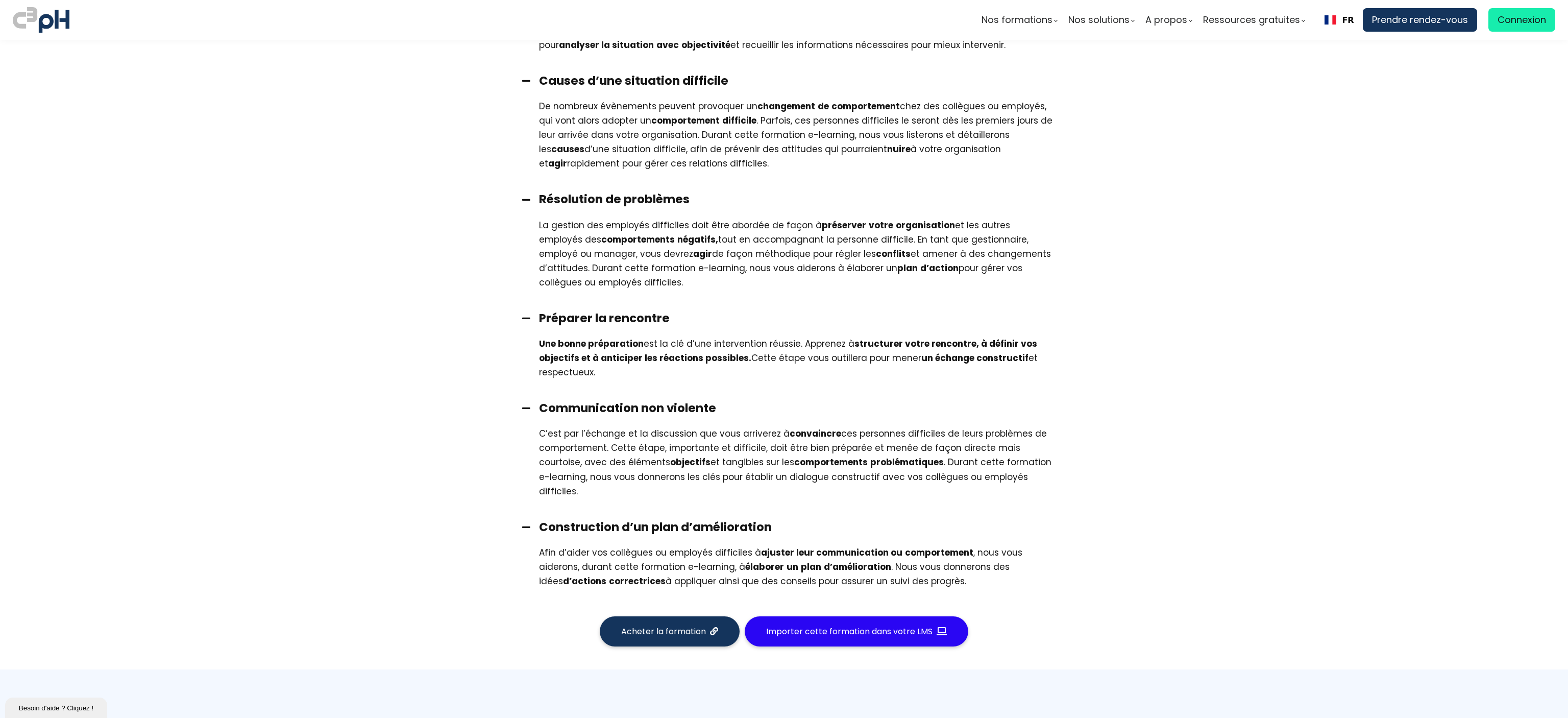
scroll to position [1379, 0]
